Goal: Information Seeking & Learning: Learn about a topic

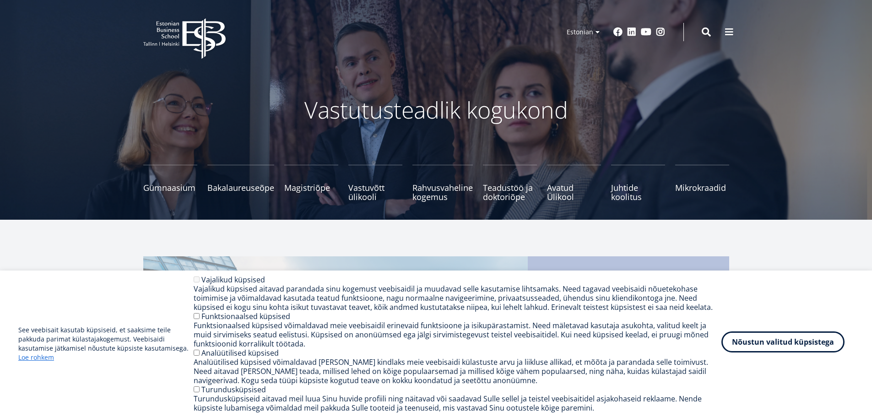
drag, startPoint x: 831, startPoint y: 347, endPoint x: 800, endPoint y: 340, distance: 32.1
click at [831, 347] on button "Nõustun valitud küpsistega" at bounding box center [782, 341] width 123 height 21
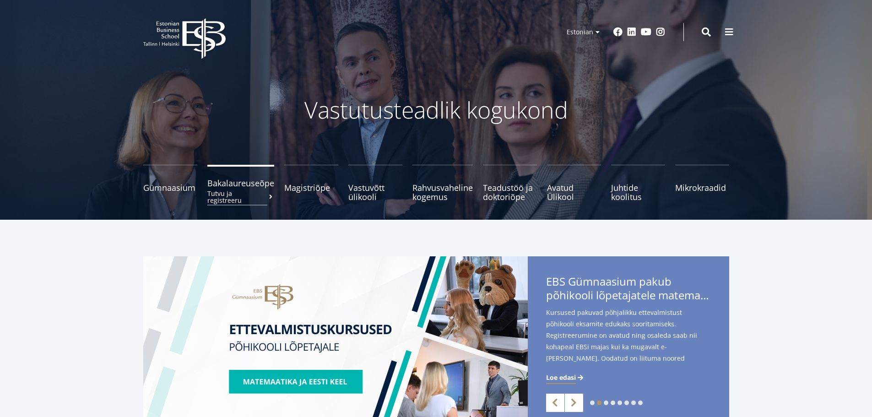
click at [227, 189] on link "Bakalaureuseõpe Tutvu ja registreeru" at bounding box center [240, 183] width 67 height 37
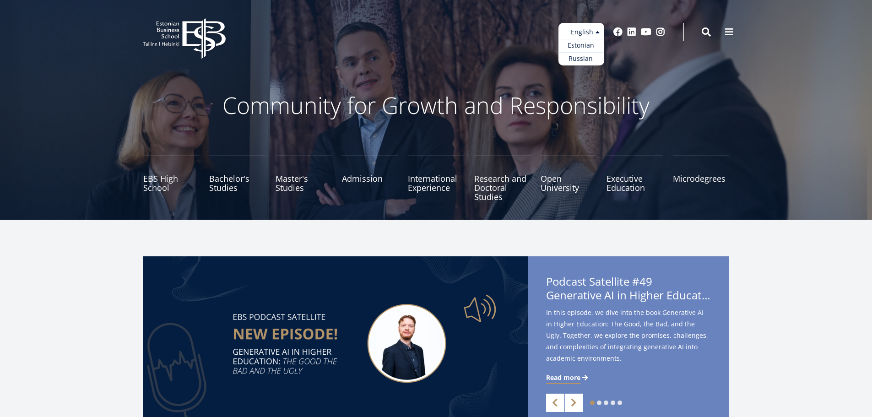
click at [588, 33] on ul "Estonian English Russian" at bounding box center [581, 44] width 46 height 43
click at [584, 44] on link "Estonian" at bounding box center [581, 45] width 46 height 13
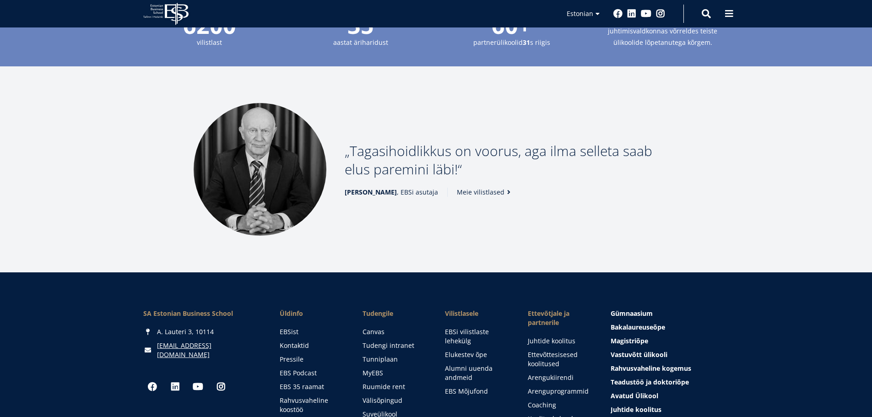
scroll to position [1190, 0]
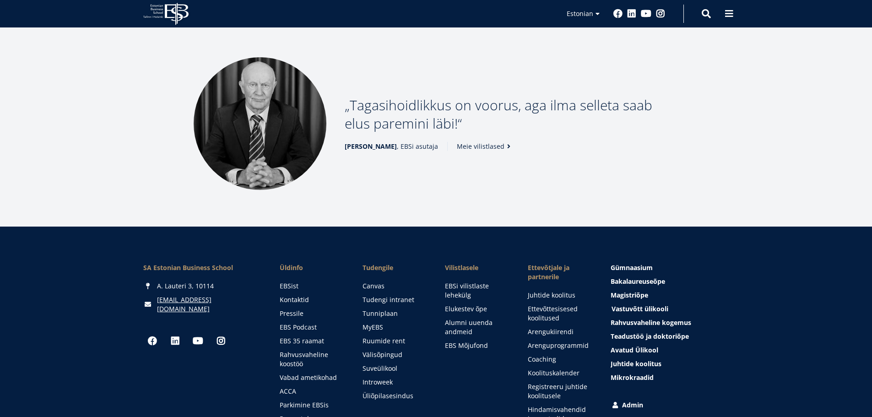
click at [658, 304] on span "Vastuvõtt ülikooli Loe lähemalt" at bounding box center [639, 308] width 57 height 9
